Goal: Task Accomplishment & Management: Complete application form

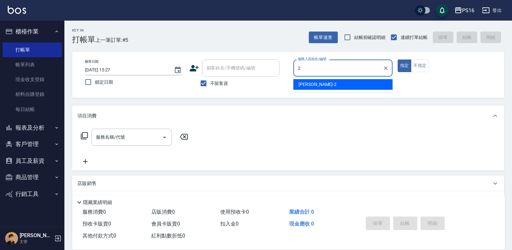
type input "2"
type button "true"
type input "[PERSON_NAME]-2"
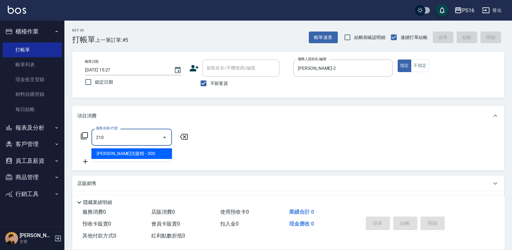
type input "[PERSON_NAME]洗髮精(210)"
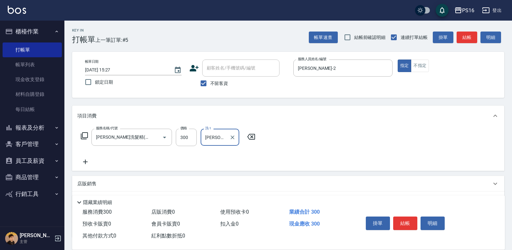
type input "[PERSON_NAME]-20"
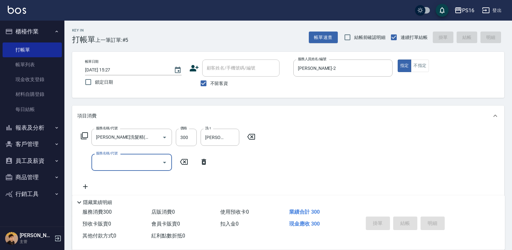
type input "[DATE] 17:59"
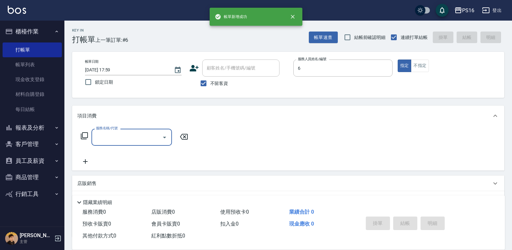
type input "[PERSON_NAME]-6"
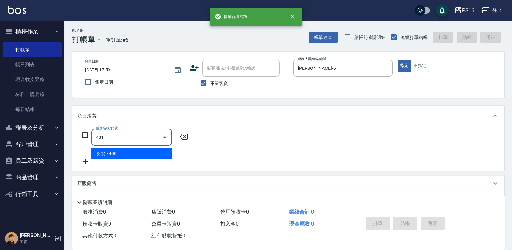
type input "剪髮(401)"
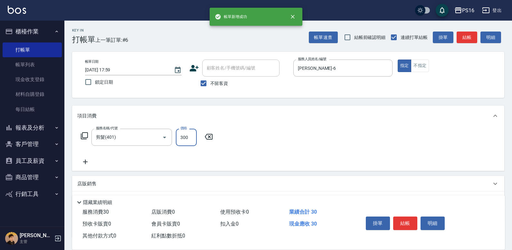
type input "300"
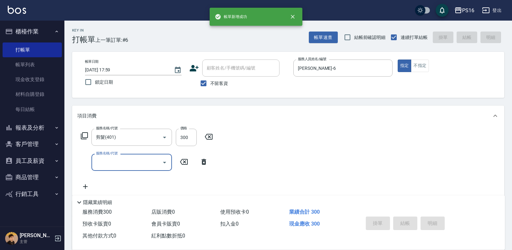
type input "[DATE] 18:00"
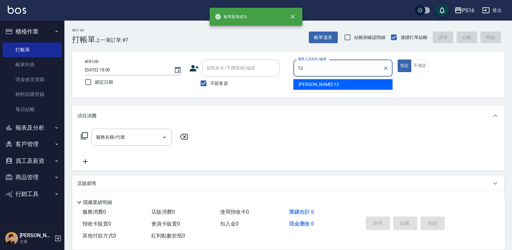
type input "[PERSON_NAME]-12"
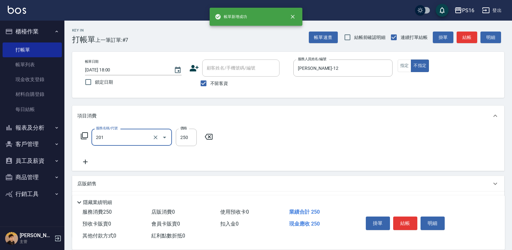
type input "洗髮(201)"
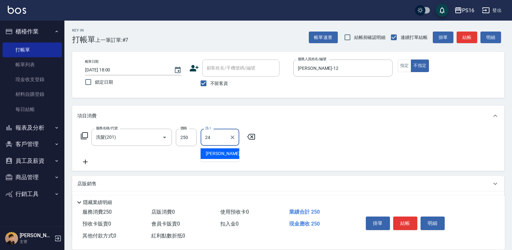
type input "[PERSON_NAME]-24"
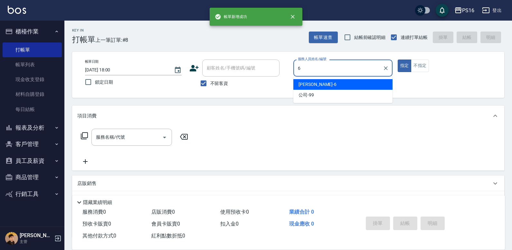
type input "[PERSON_NAME]-6"
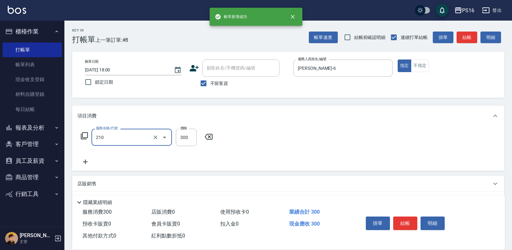
type input "[PERSON_NAME]洗髮精(210)"
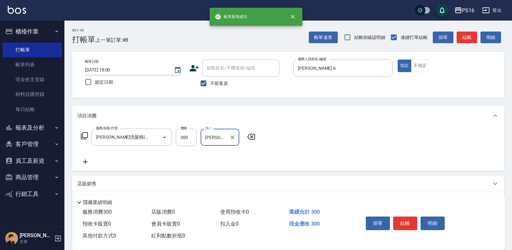
type input "[PERSON_NAME]-28"
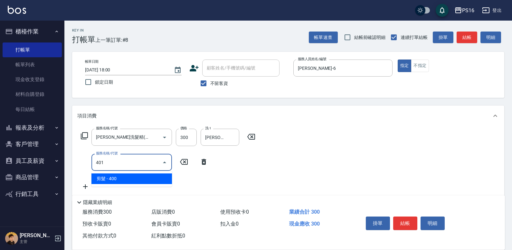
type input "剪髮(401)"
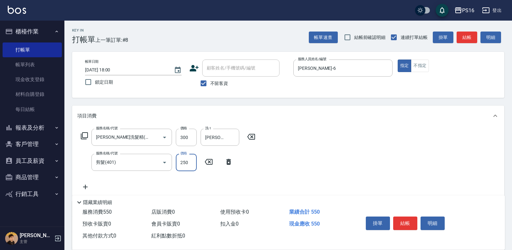
type input "250"
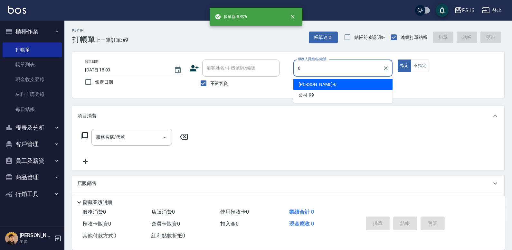
type input "[PERSON_NAME]-6"
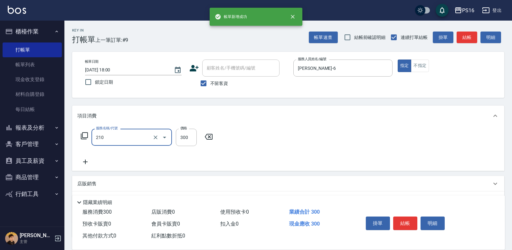
type input "[PERSON_NAME]洗髮精(210)"
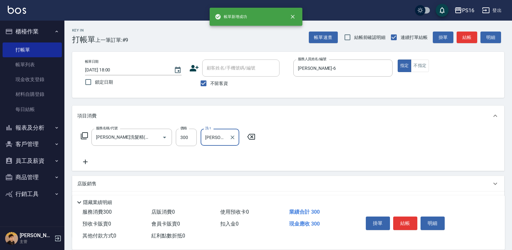
type input "[PERSON_NAME]-28"
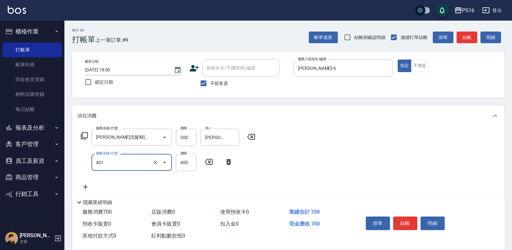
type input "剪髮(401)"
type input "250"
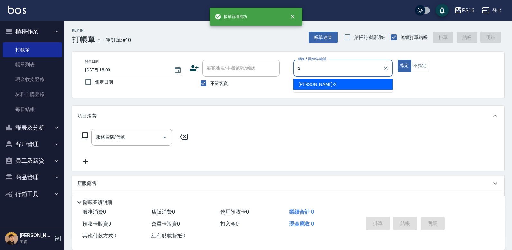
type input "[PERSON_NAME]-2"
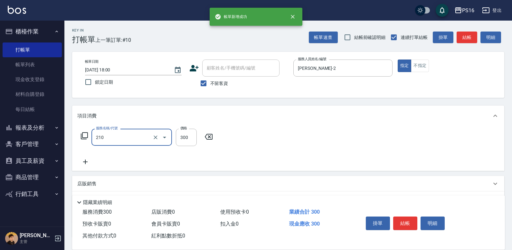
type input "[PERSON_NAME]洗髮精(210)"
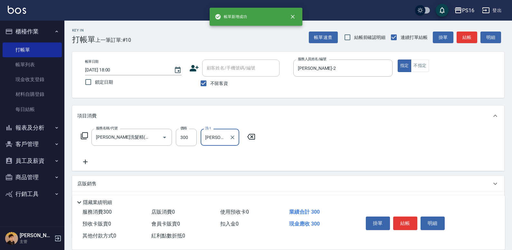
type input "[PERSON_NAME]-24"
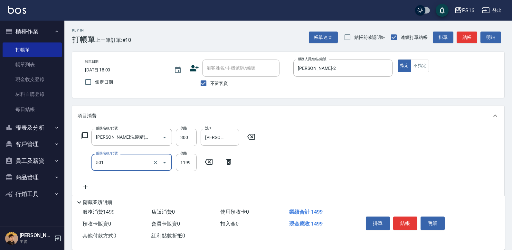
type input "染髮(501)"
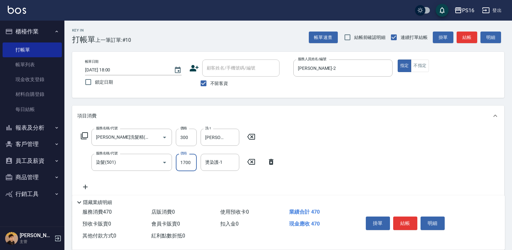
type input "1700"
type input "[PERSON_NAME]-24"
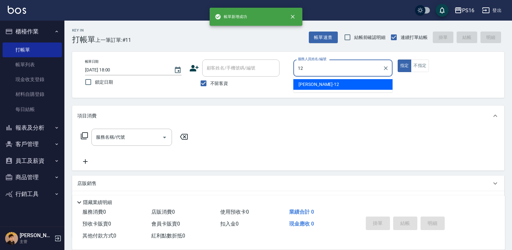
type input "[PERSON_NAME]-12"
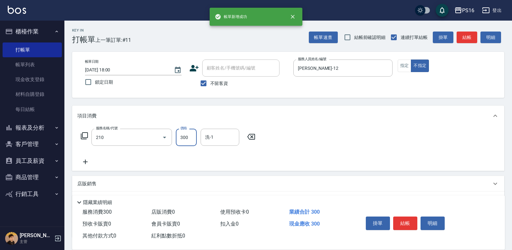
type input "[PERSON_NAME]洗髮精(210)"
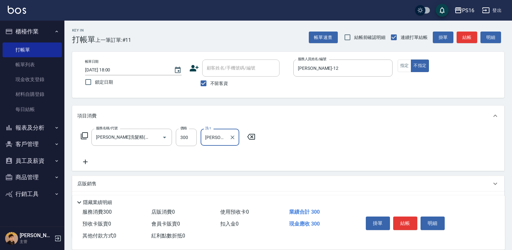
type input "[PERSON_NAME]-28"
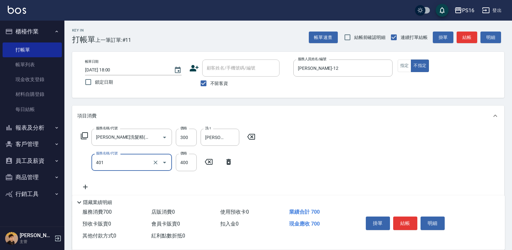
type input "剪髮(401)"
type input "200"
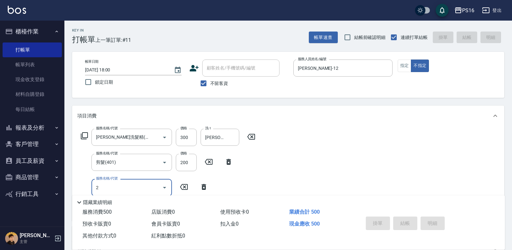
type input "贈品2(006)"
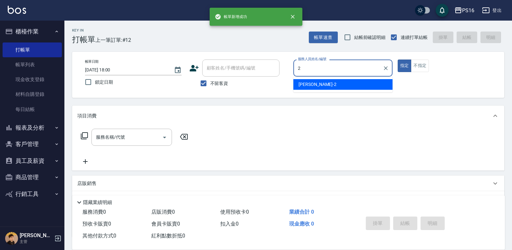
type input "[PERSON_NAME]-2"
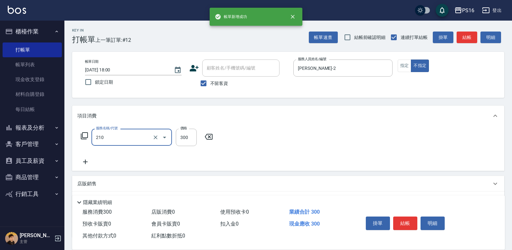
type input "[PERSON_NAME]洗髮精(210)"
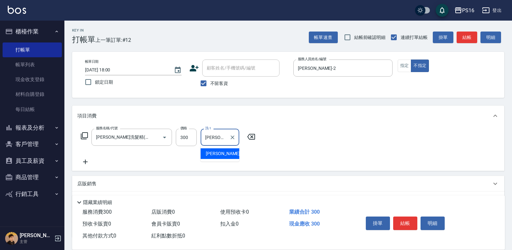
type input "[PERSON_NAME]-20"
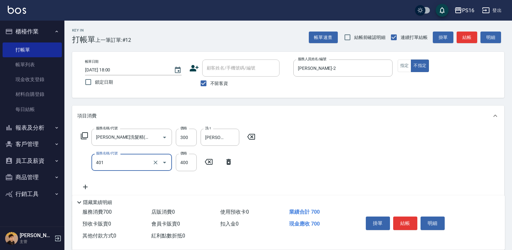
type input "剪髮(401)"
type input "200"
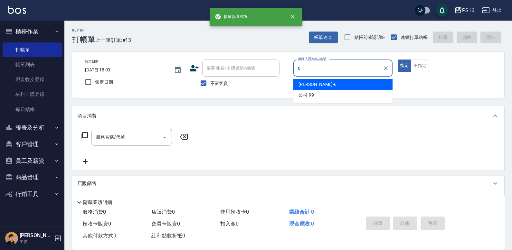
type input "[PERSON_NAME]-6"
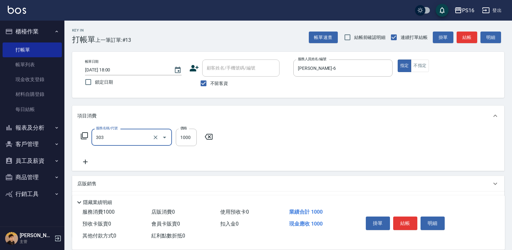
type input "憑券離子燙.冷燙600-1198(303)"
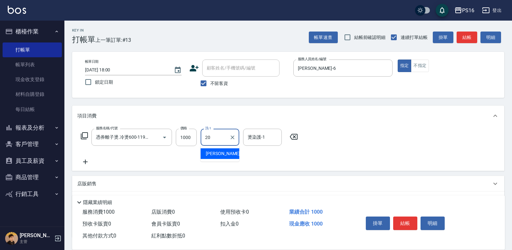
type input "[PERSON_NAME]-20"
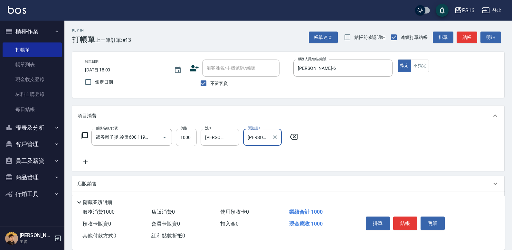
type input "[PERSON_NAME]-20"
click at [193, 139] on input "1000" at bounding box center [186, 137] width 21 height 17
type input "600"
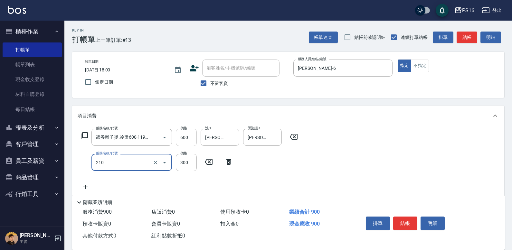
type input "[PERSON_NAME]洗髮精(210)"
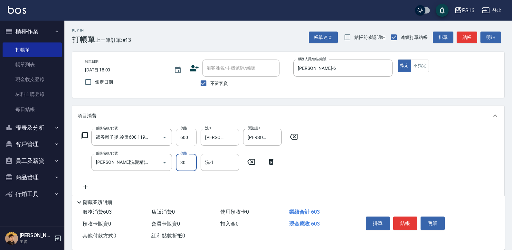
type input "300"
type input "[PERSON_NAME]-20"
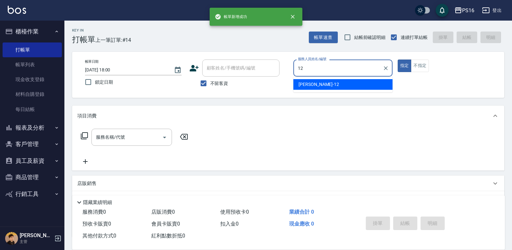
type input "[PERSON_NAME]-12"
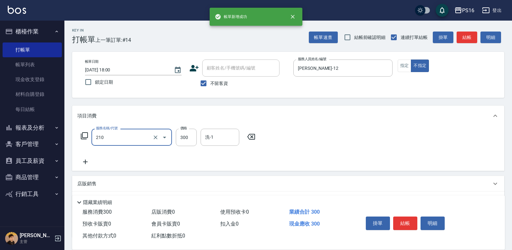
type input "[PERSON_NAME]洗髮精(210)"
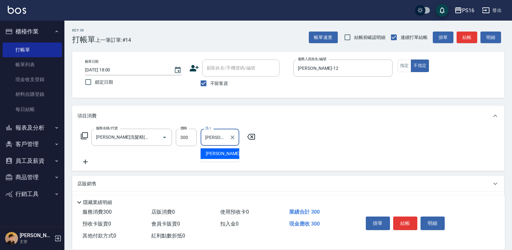
type input "[PERSON_NAME]-28"
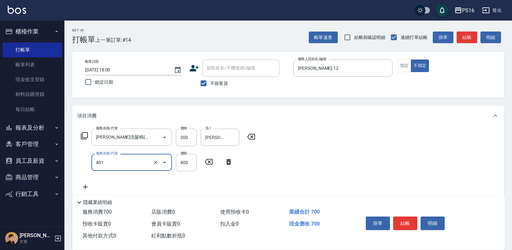
type input "剪髮(401)"
type input "200"
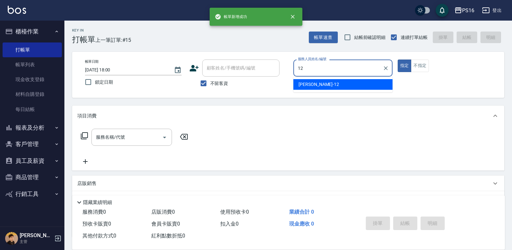
type input "[PERSON_NAME]-12"
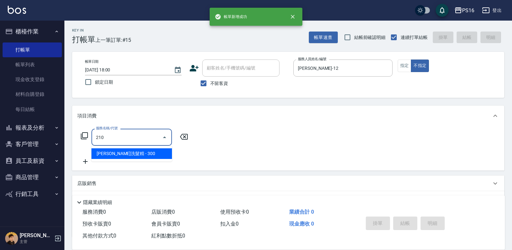
type input "[PERSON_NAME]洗髮精(210)"
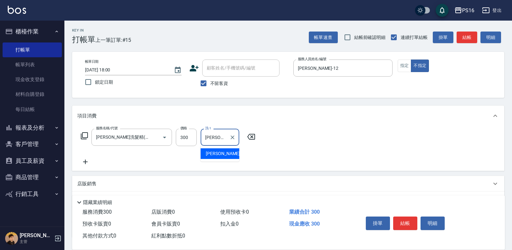
type input "[PERSON_NAME]-20"
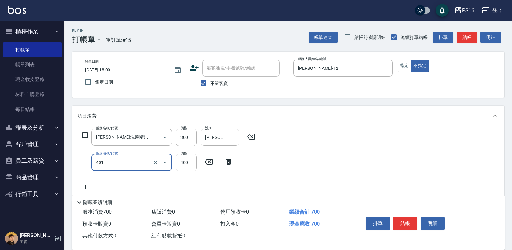
type input "剪髮(401)"
type input "200"
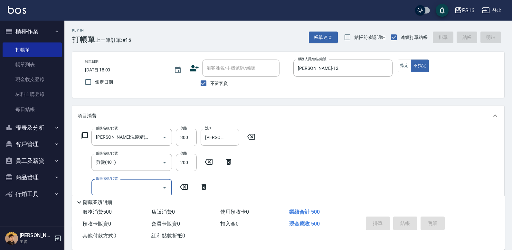
type input "[DATE] 18:01"
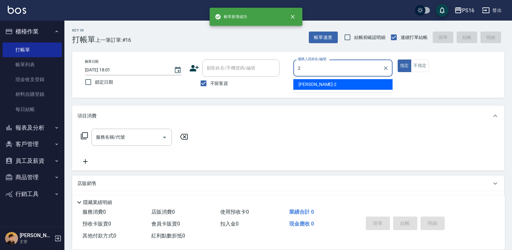
type input "[PERSON_NAME]-2"
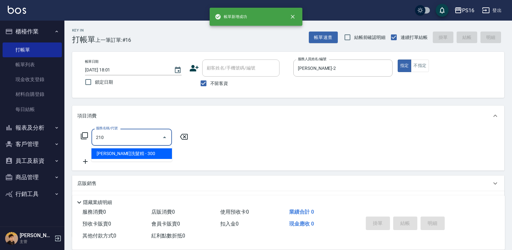
type input "[PERSON_NAME]洗髮精(210)"
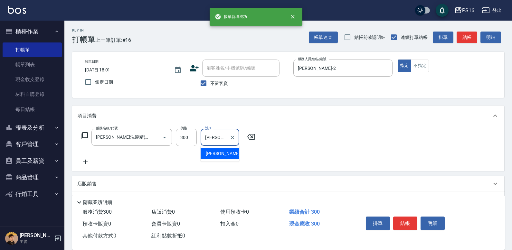
type input "[PERSON_NAME]-24"
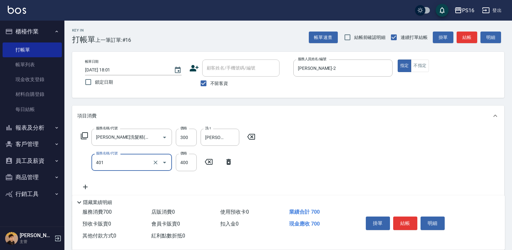
type input "剪髮(401)"
type input "300"
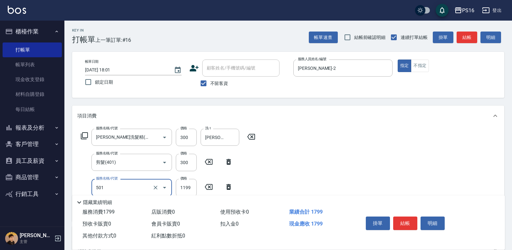
type input "染髮(501)"
type input "1300"
type input "[PERSON_NAME]-24"
type input "染髮(501)"
type input "1400"
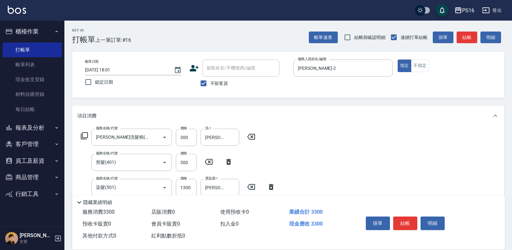
type input "[PERSON_NAME]-24"
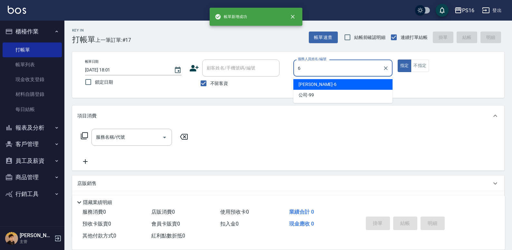
type input "[PERSON_NAME]-6"
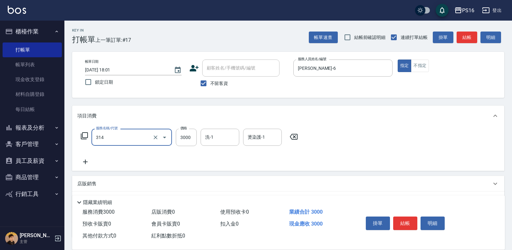
type input "CYA水質感2500UP(314)"
type input "2800"
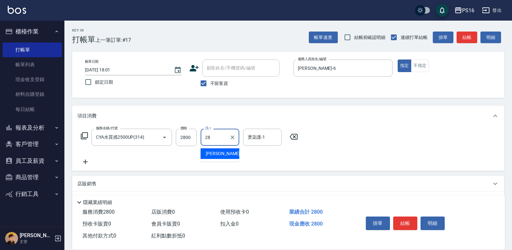
type input "[PERSON_NAME]-28"
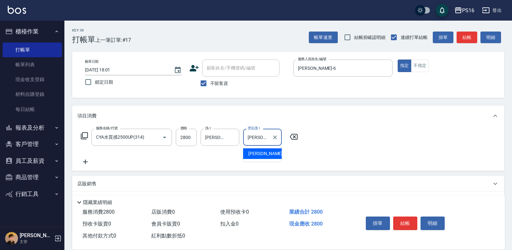
type input "[PERSON_NAME]-28"
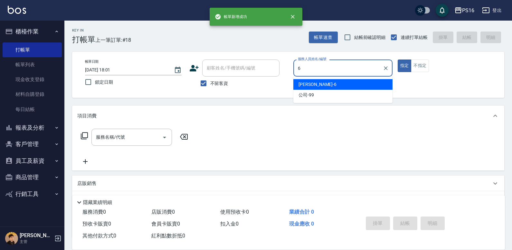
type input "[PERSON_NAME]-6"
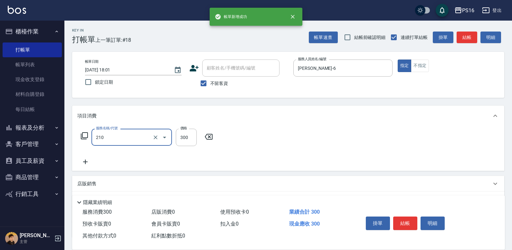
type input "[PERSON_NAME]洗髮精(210)"
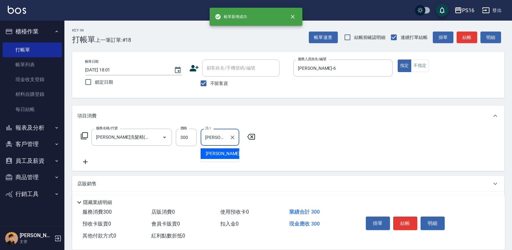
type input "[PERSON_NAME]-20"
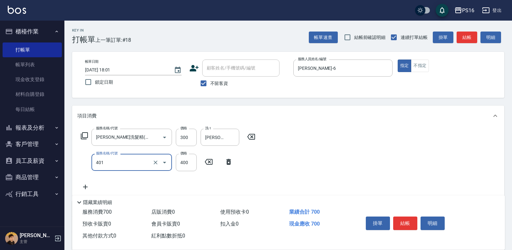
type input "剪髮(401)"
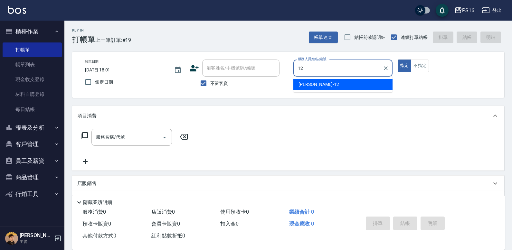
type input "[PERSON_NAME]-12"
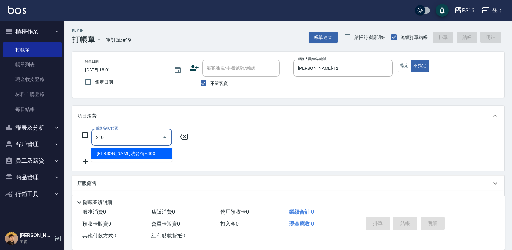
type input "[PERSON_NAME]洗髮精(210)"
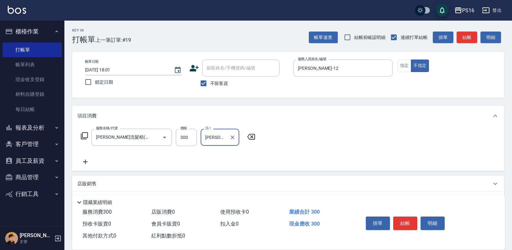
type input "[PERSON_NAME]-20"
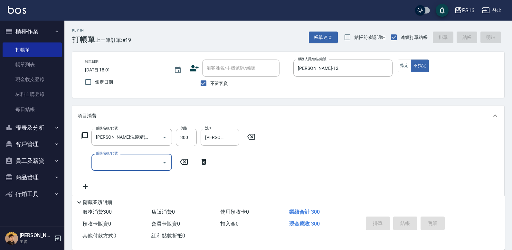
type input "[DATE] 18:04"
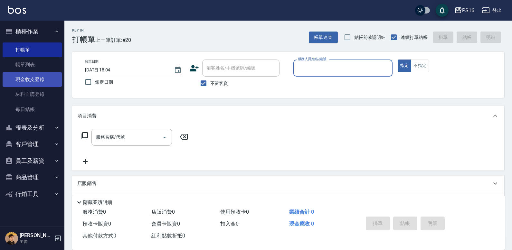
click at [40, 75] on link "現金收支登錄" at bounding box center [32, 79] width 59 height 15
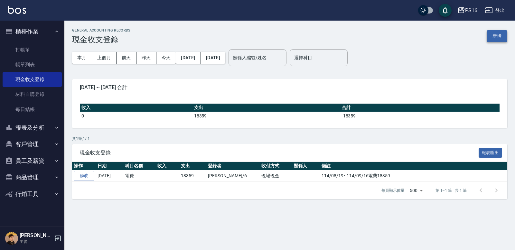
click at [494, 35] on button "新增" at bounding box center [497, 36] width 21 height 12
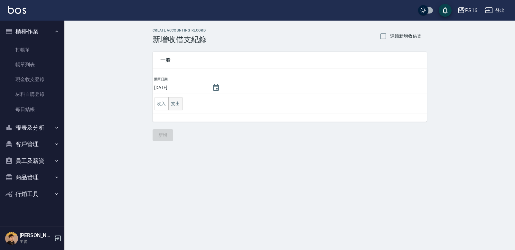
click at [181, 103] on button "支出" at bounding box center [175, 103] width 14 height 13
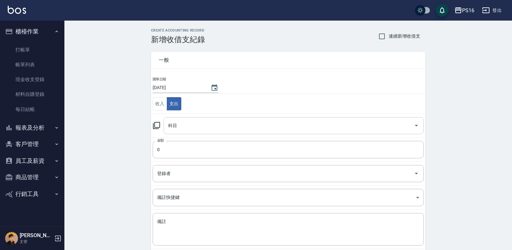
click at [181, 122] on input "科目" at bounding box center [288, 125] width 245 height 11
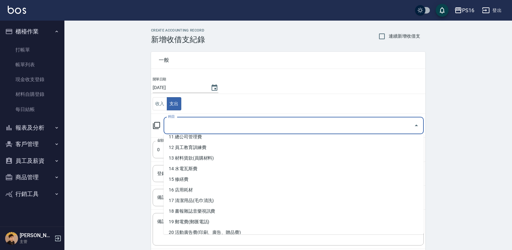
scroll to position [125, 0]
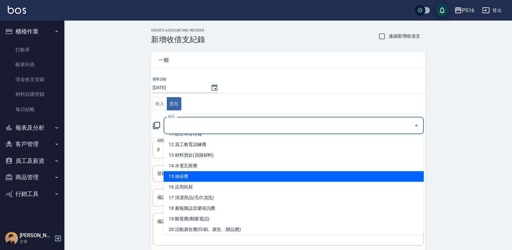
click at [411, 174] on li "15 修繕費" at bounding box center [294, 176] width 260 height 11
type input "15 修繕費"
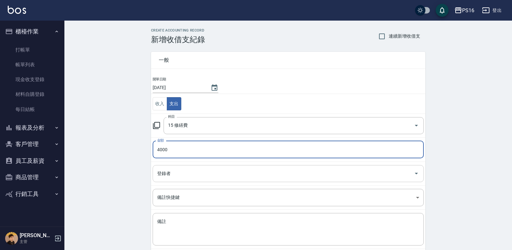
type input "4000"
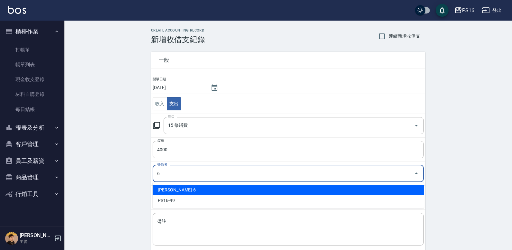
type input "[PERSON_NAME]-6"
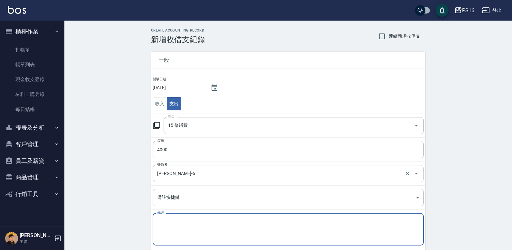
type textarea "F"
type textarea "ㄕ"
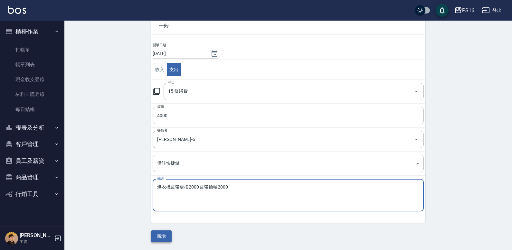
type textarea "烘衣機皮帶更換2000 皮帶輪軸2000"
click at [163, 234] on button "新增" at bounding box center [161, 237] width 21 height 12
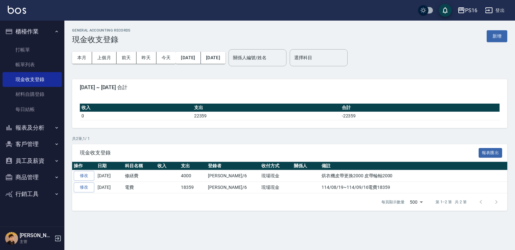
click at [23, 4] on div "PS16 登出" at bounding box center [257, 10] width 515 height 21
click at [22, 6] on img at bounding box center [17, 10] width 18 height 8
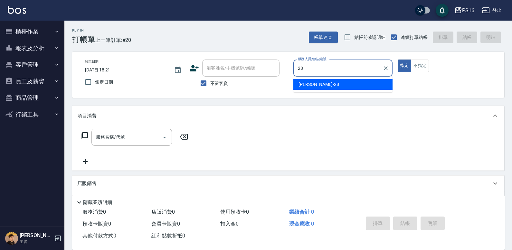
type input "[PERSON_NAME]-28"
type button "true"
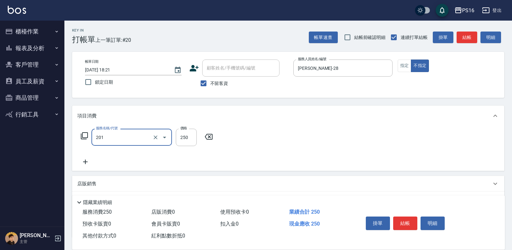
type input "洗髮(201)"
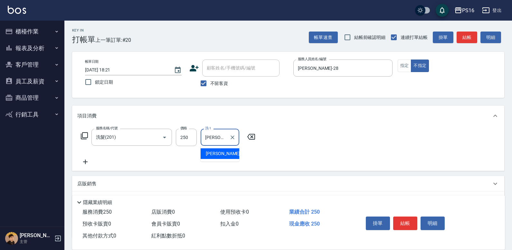
type input "[PERSON_NAME]-24"
